Goal: Information Seeking & Learning: Learn about a topic

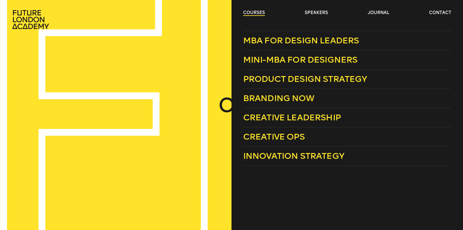
click at [258, 13] on link "courses" at bounding box center [254, 13] width 22 height 6
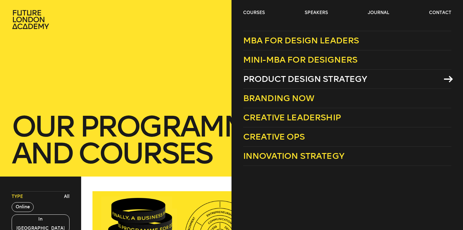
click at [266, 77] on span "Product Design Strategy" at bounding box center [305, 79] width 124 height 10
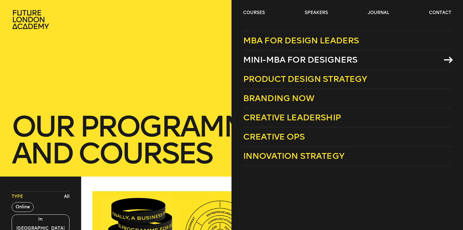
click at [270, 63] on span "Mini-MBA for Designers" at bounding box center [300, 60] width 114 height 10
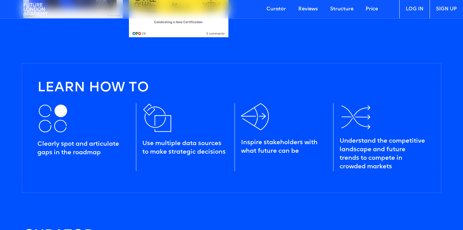
scroll to position [701, 0]
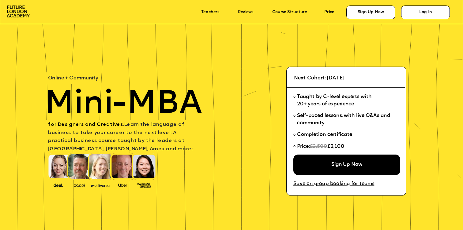
scroll to position [21, 0]
